Goal: Task Accomplishment & Management: Manage account settings

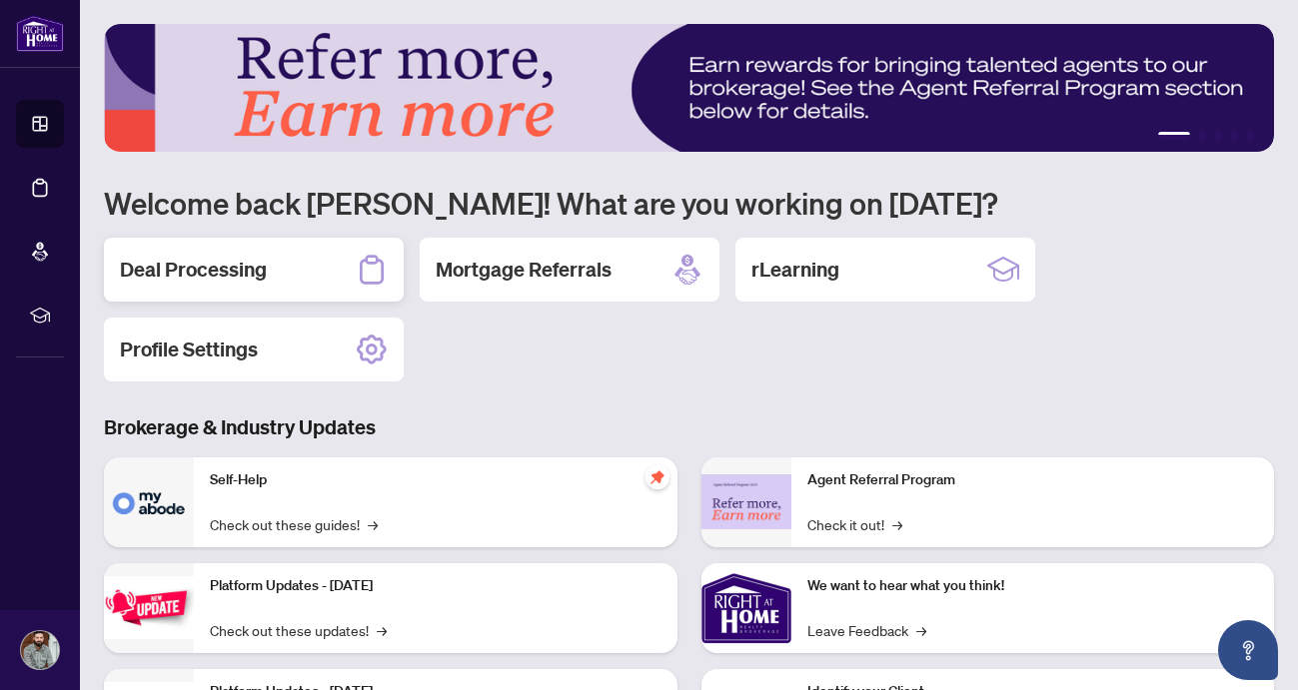
click at [348, 277] on div "Deal Processing" at bounding box center [254, 270] width 300 height 64
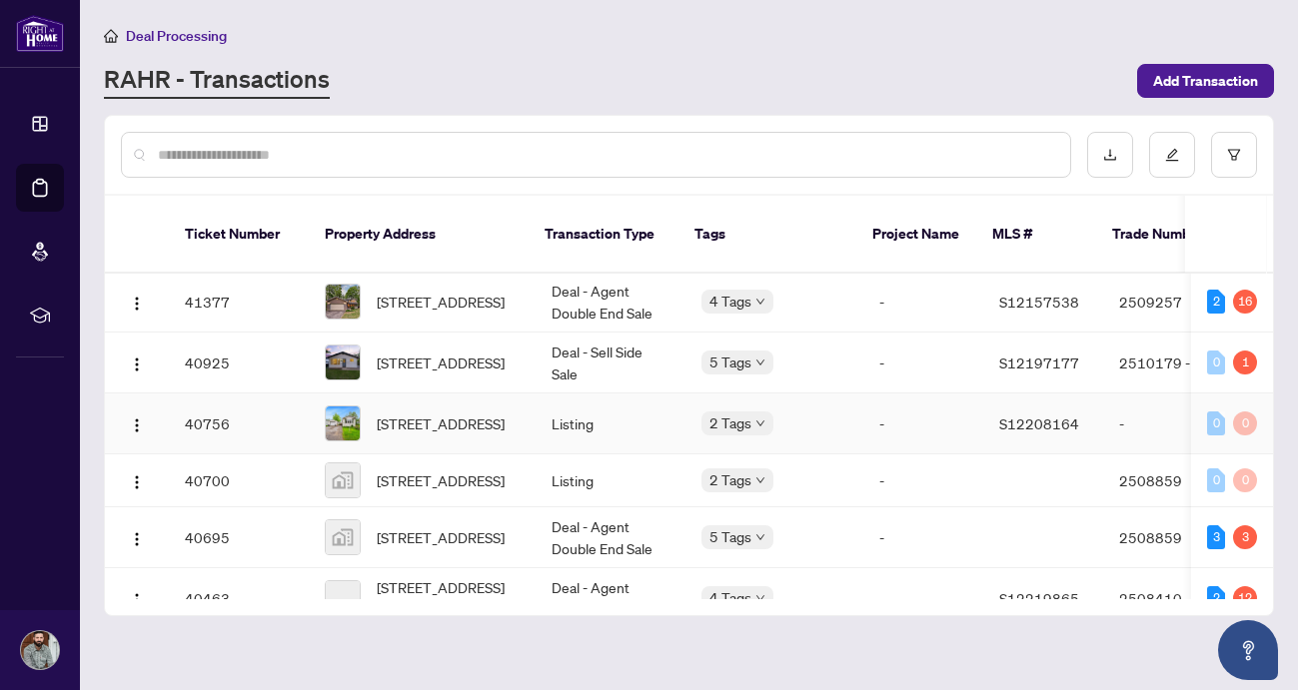
scroll to position [919, 0]
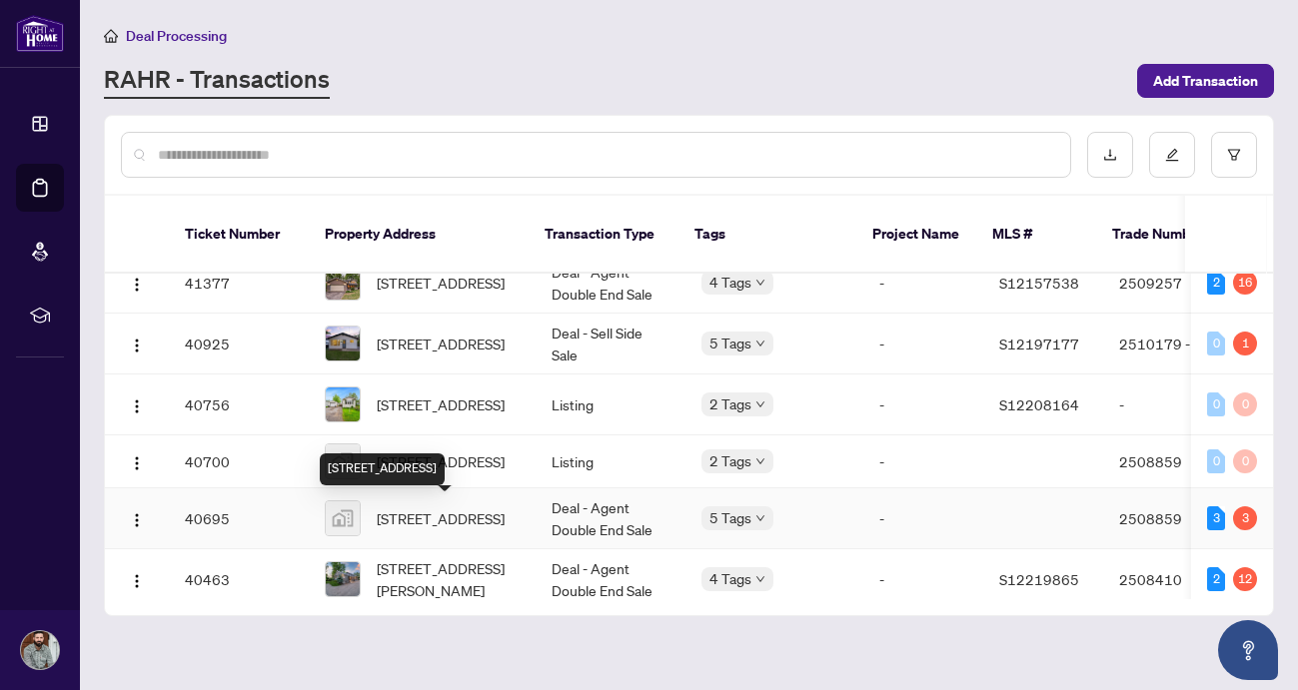
click at [436, 520] on span "[STREET_ADDRESS]" at bounding box center [441, 518] width 128 height 22
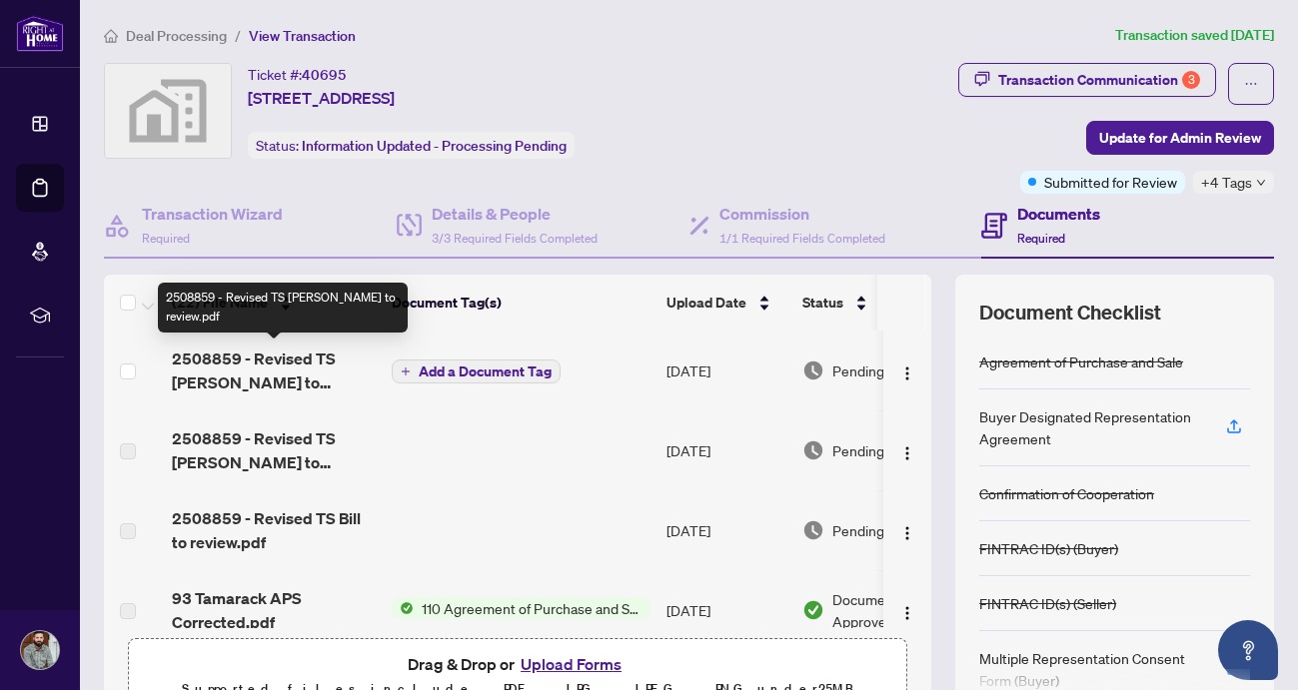
click at [244, 364] on span "2508859 - Revised TS [PERSON_NAME] to review.pdf" at bounding box center [274, 371] width 204 height 48
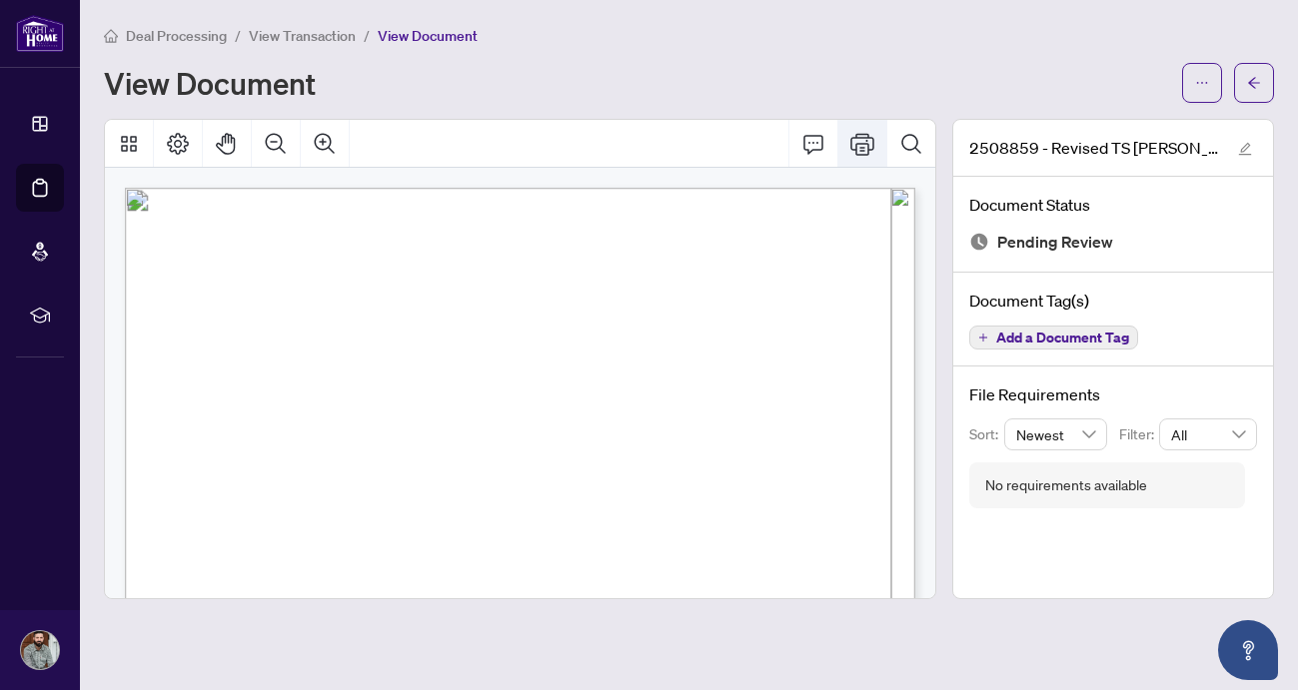
click at [861, 139] on icon "Print" at bounding box center [862, 144] width 24 height 24
click at [865, 149] on icon "Print" at bounding box center [862, 144] width 24 height 24
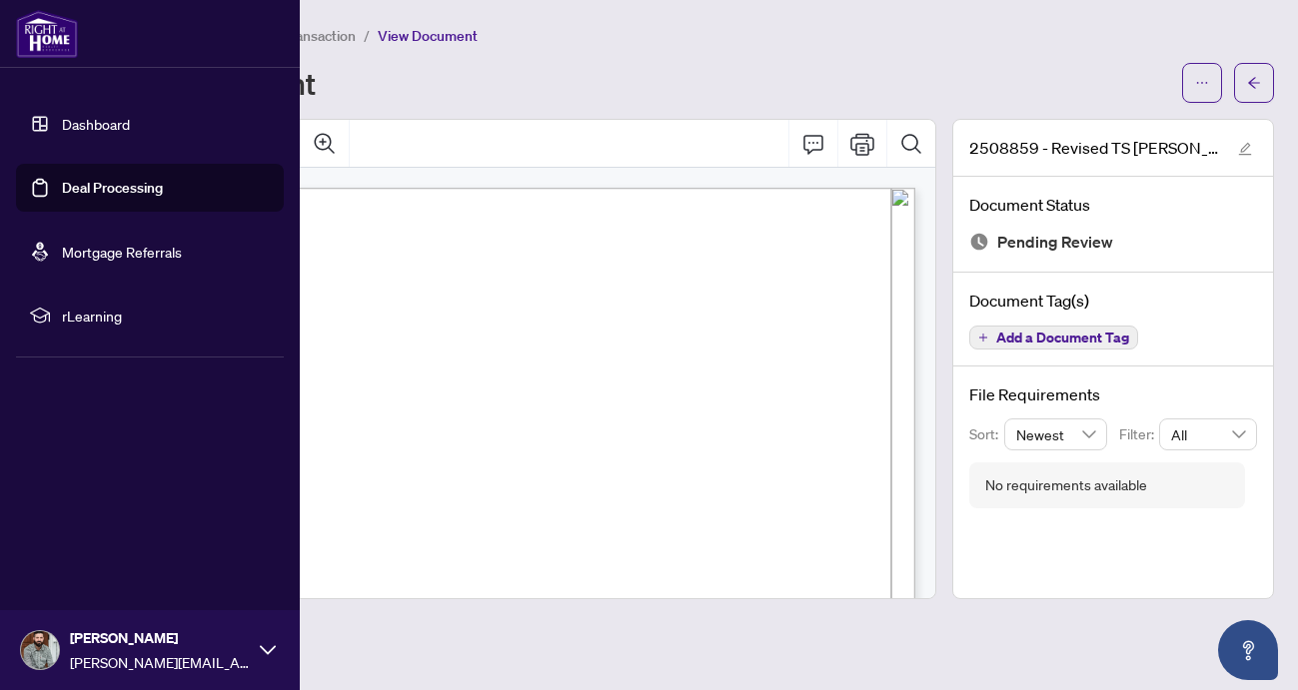
click at [53, 18] on img at bounding box center [47, 34] width 62 height 48
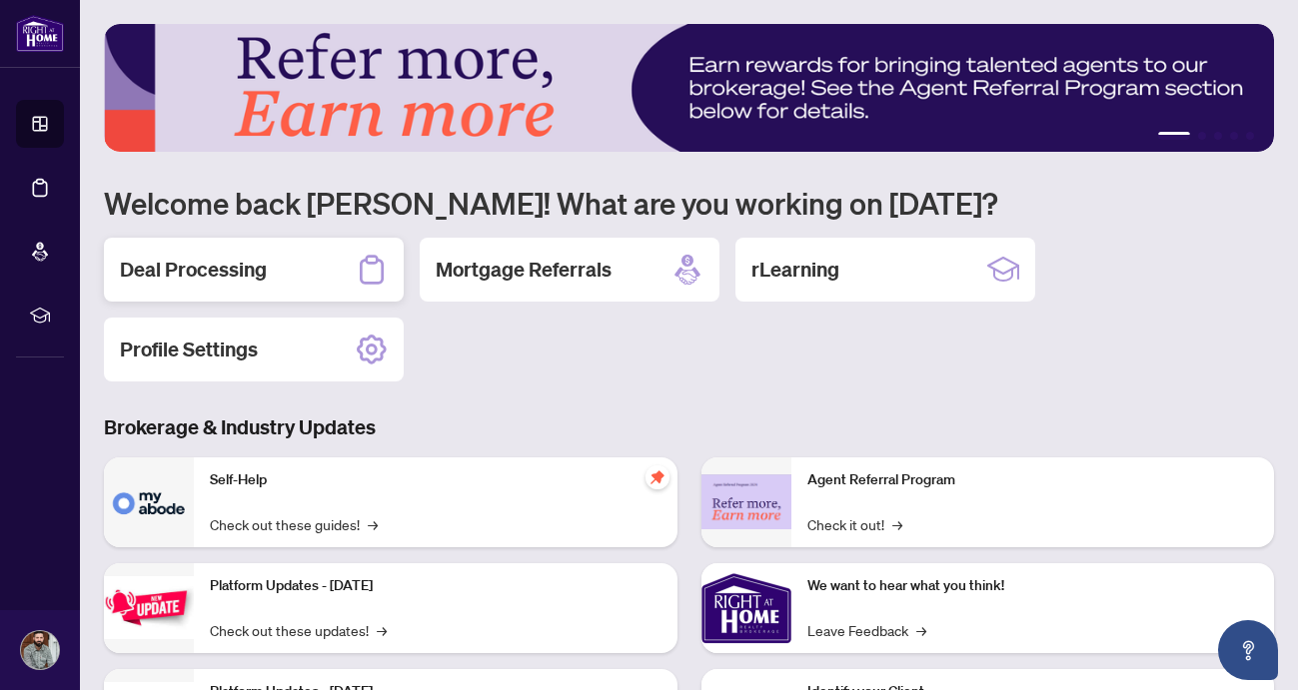
click at [280, 275] on div "Deal Processing" at bounding box center [254, 270] width 300 height 64
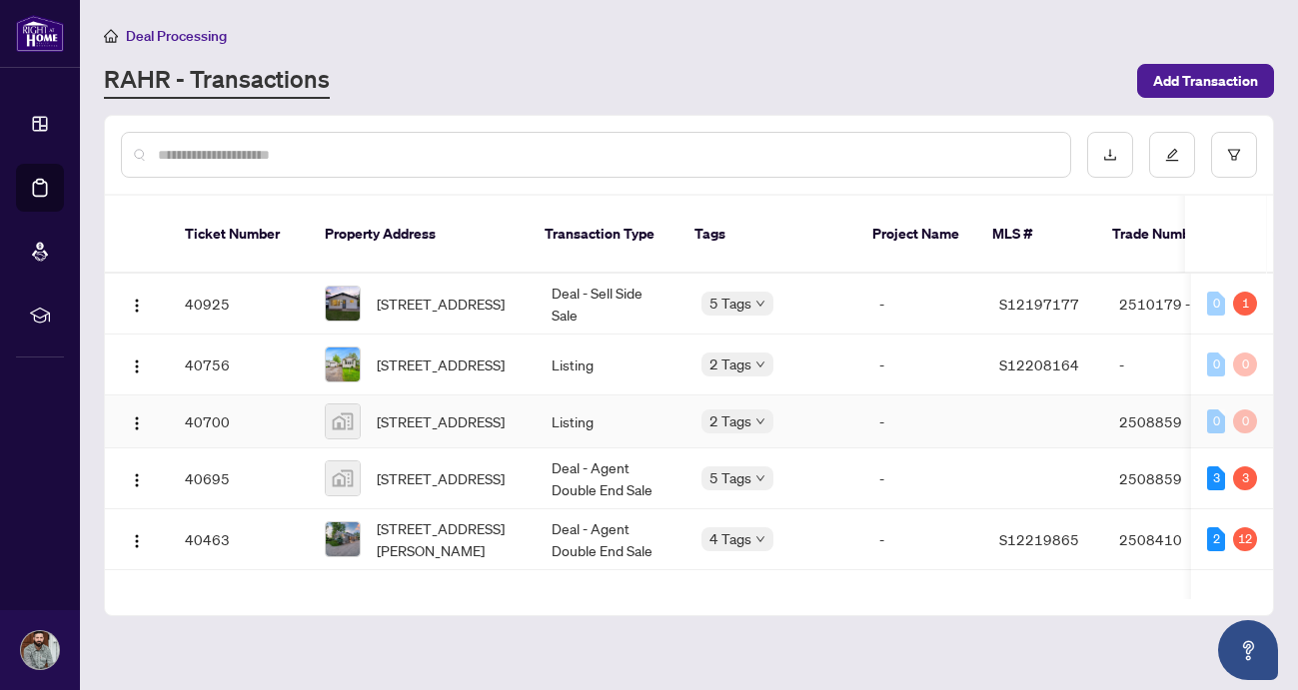
scroll to position [960, 0]
click at [445, 472] on span "[STREET_ADDRESS]" at bounding box center [441, 478] width 128 height 22
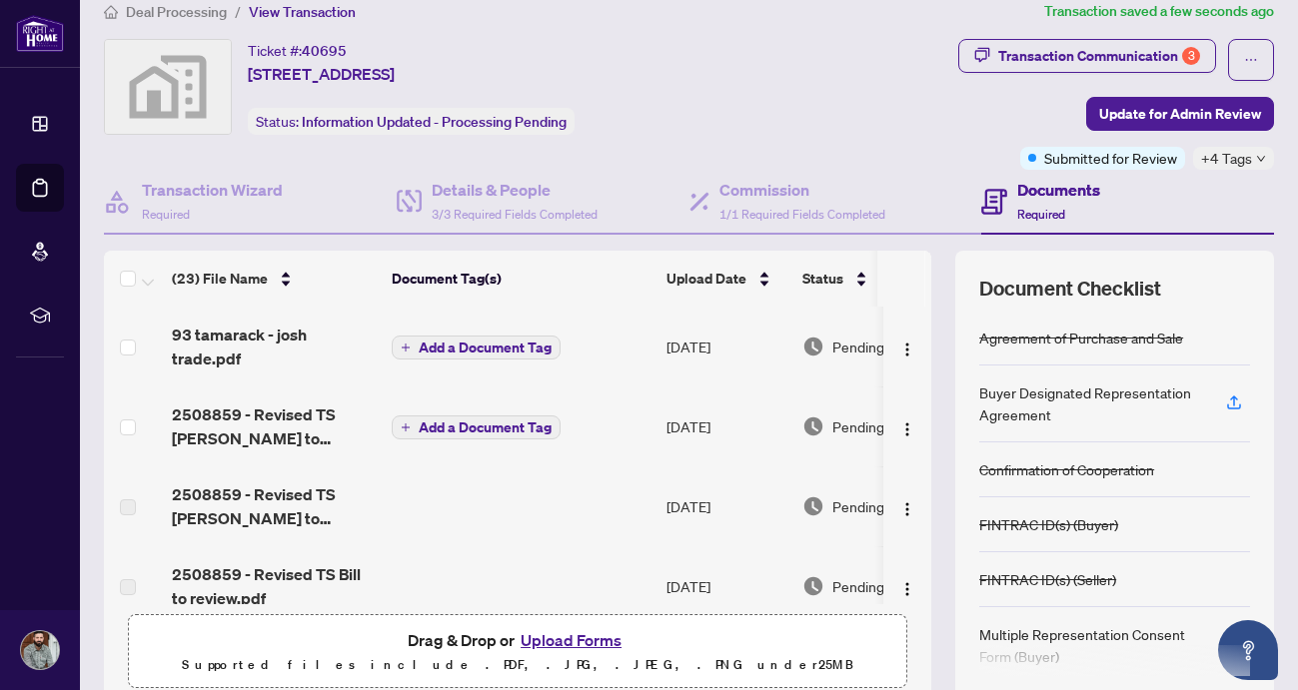
scroll to position [21, 0]
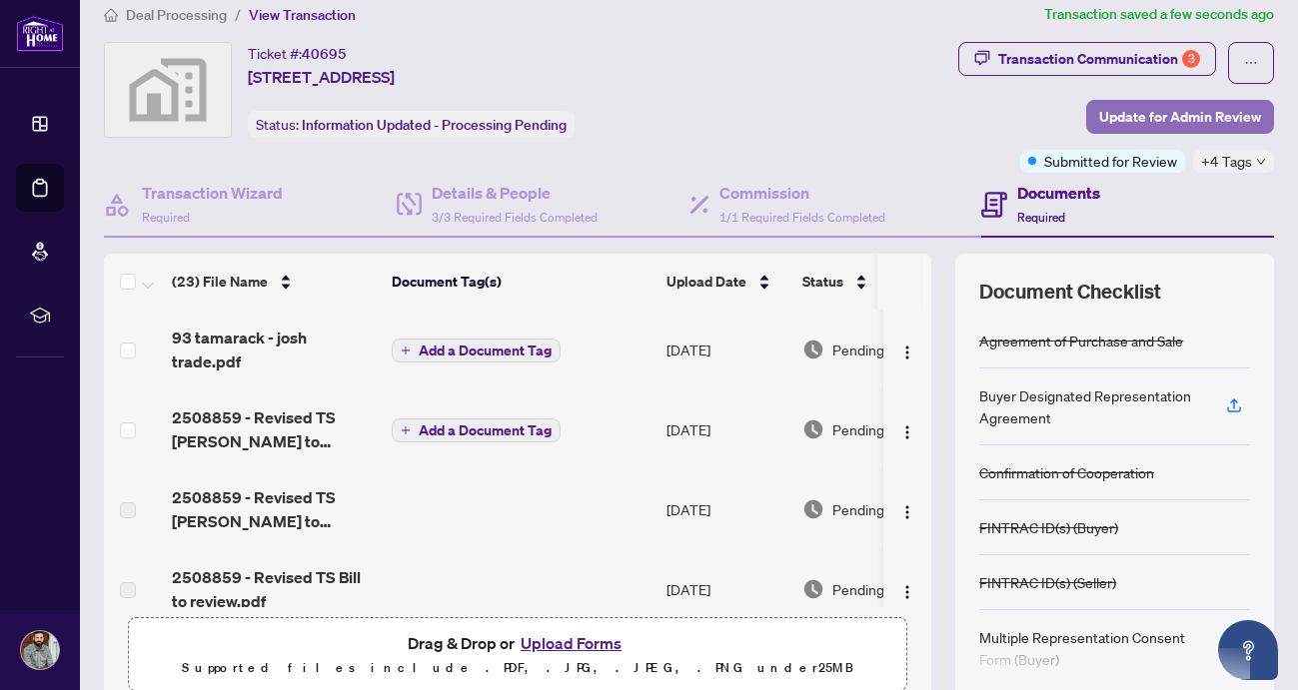
click at [1107, 119] on span "Update for Admin Review" at bounding box center [1180, 117] width 162 height 32
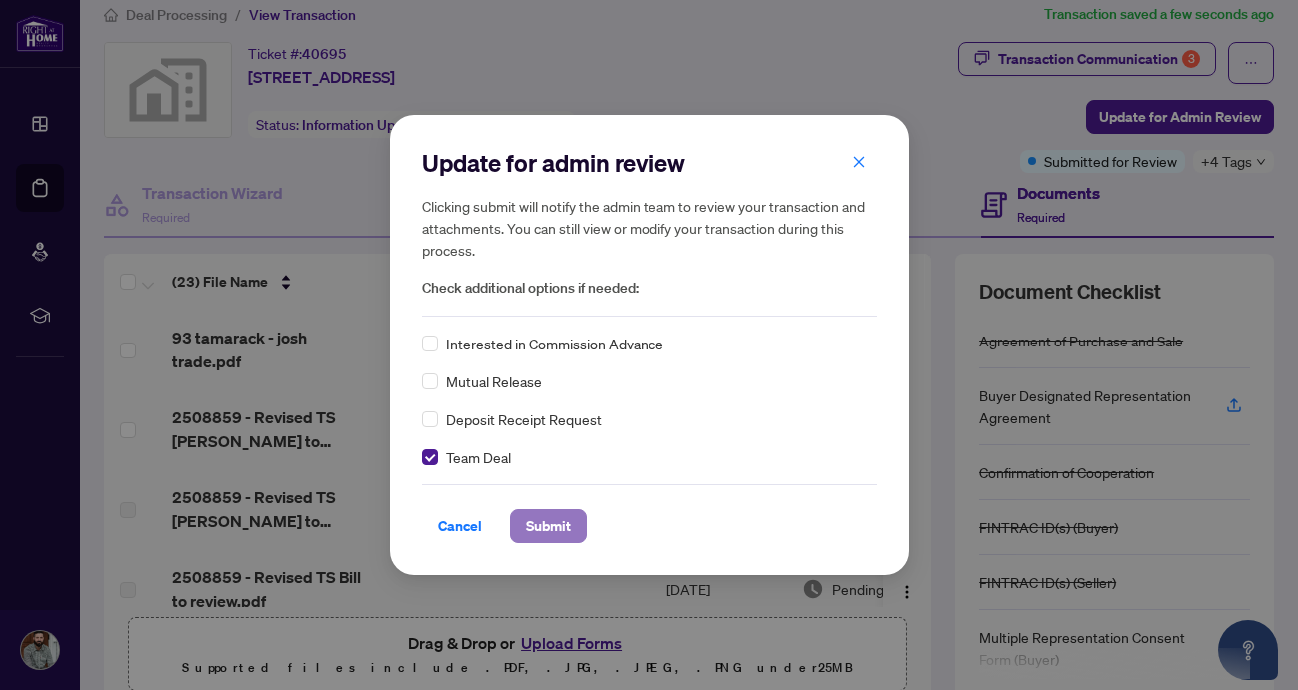
click at [562, 531] on span "Submit" at bounding box center [547, 526] width 45 height 32
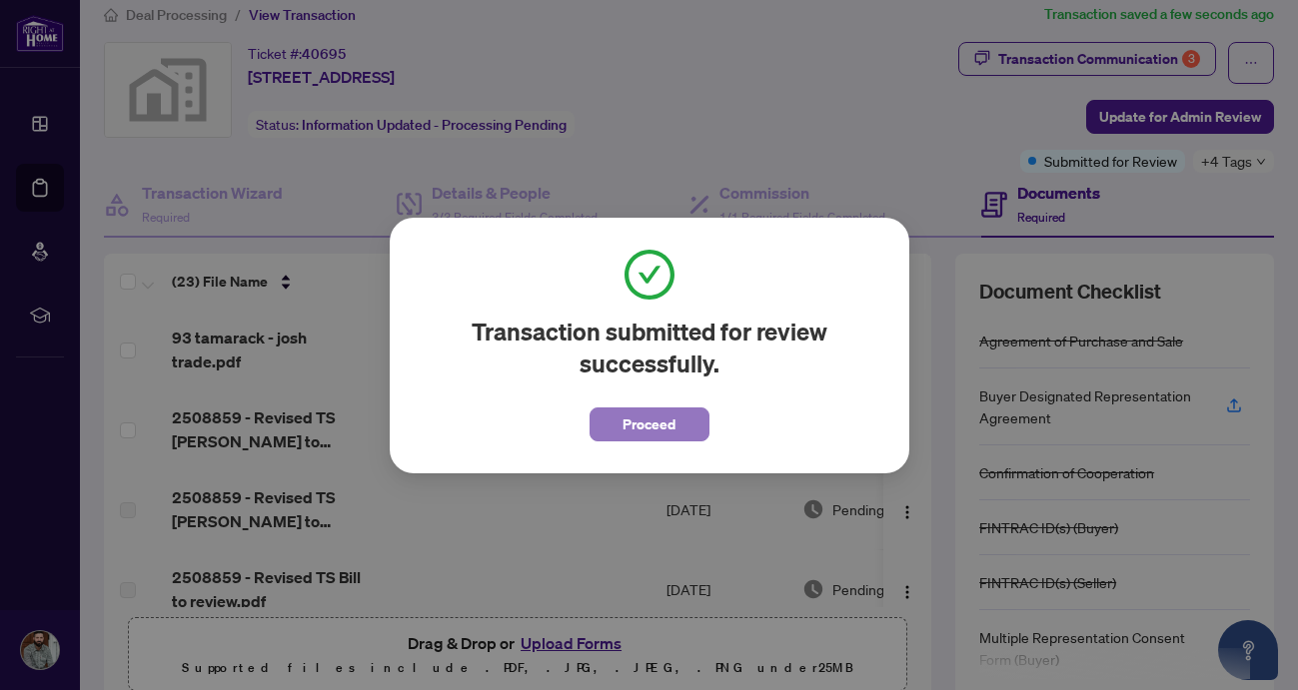
click at [624, 428] on span "Proceed" at bounding box center [648, 425] width 53 height 32
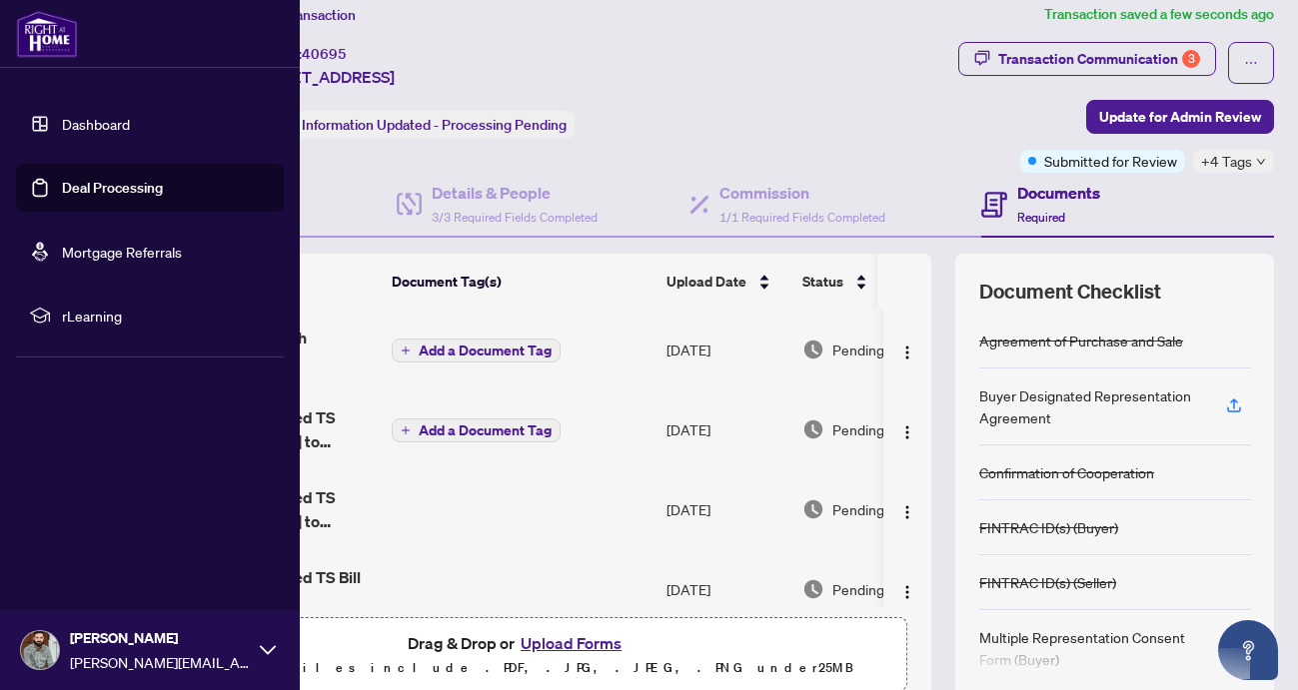
click at [33, 651] on img at bounding box center [40, 650] width 38 height 38
click at [83, 539] on span "Logout" at bounding box center [80, 531] width 45 height 32
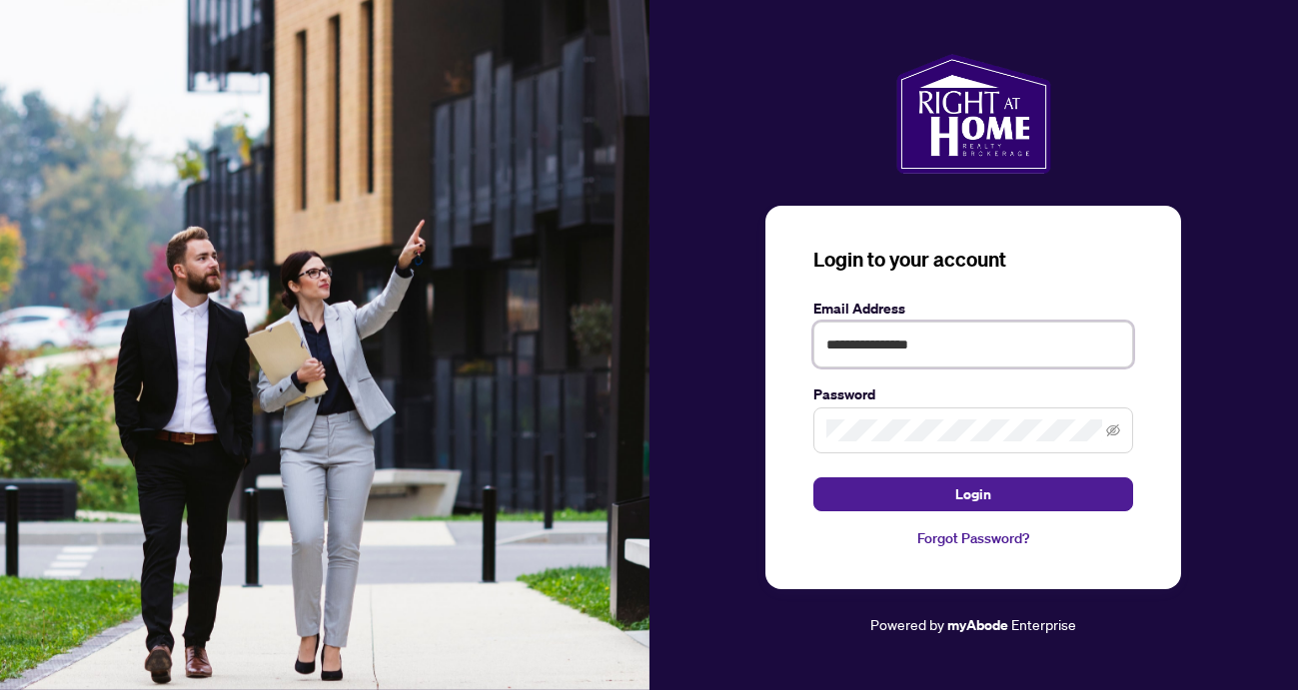
click at [904, 351] on input "**********" at bounding box center [973, 345] width 320 height 46
type input "**********"
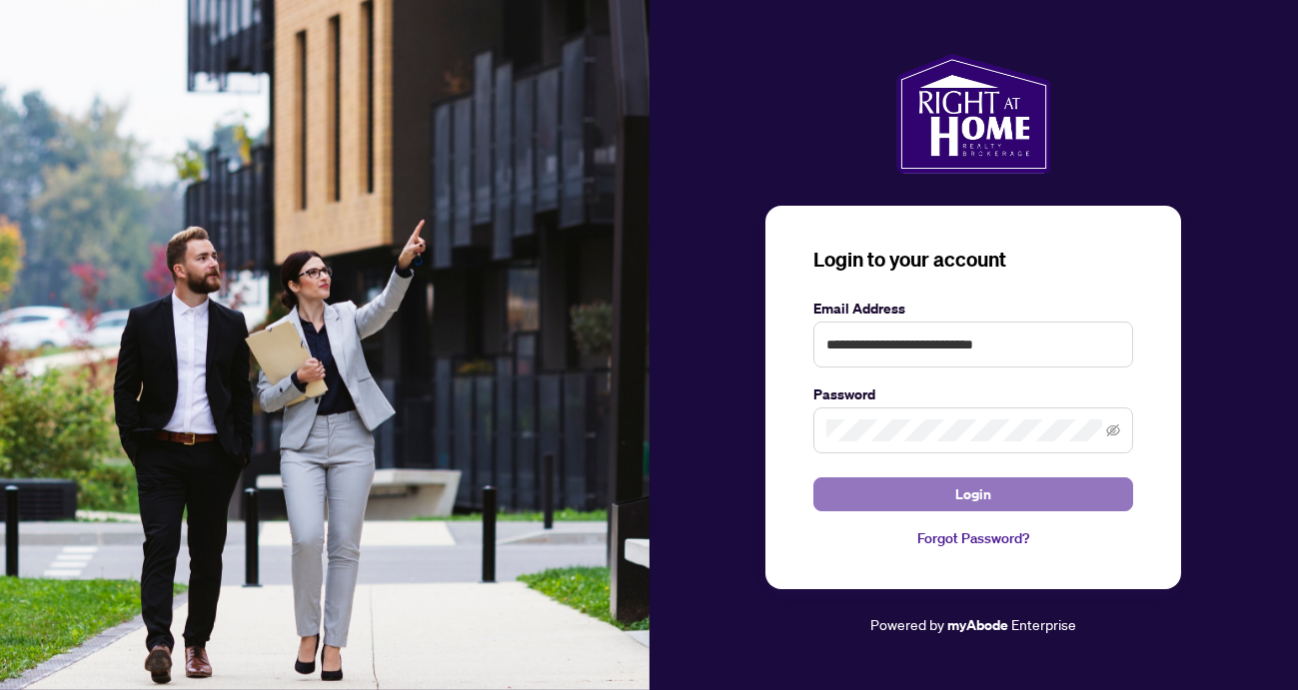
click at [936, 495] on button "Login" at bounding box center [973, 495] width 320 height 34
